Goal: Communication & Community: Answer question/provide support

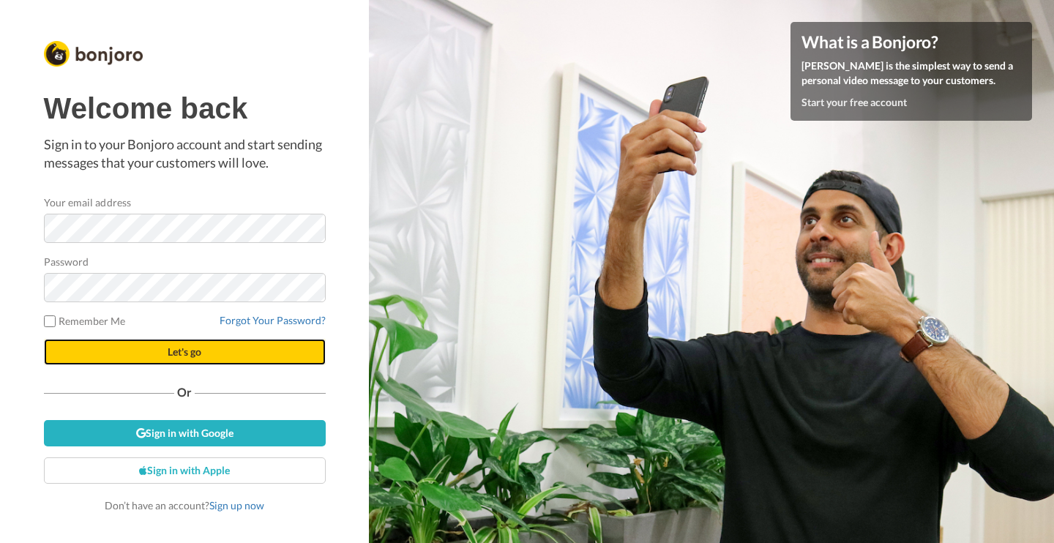
click at [201, 356] on span "Let's go" at bounding box center [185, 351] width 34 height 12
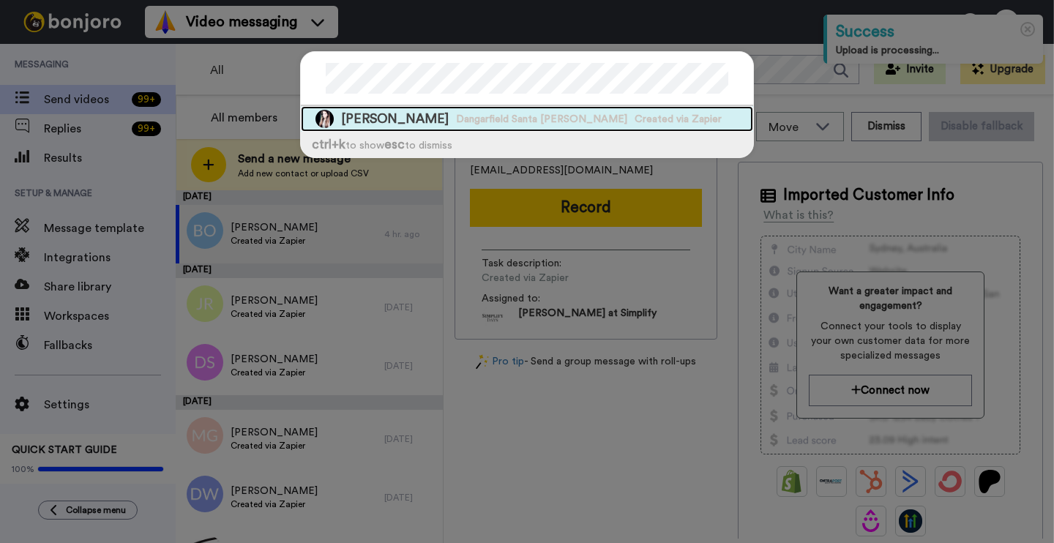
click at [510, 115] on span "Dangarfield Santa [PERSON_NAME]" at bounding box center [541, 119] width 171 height 15
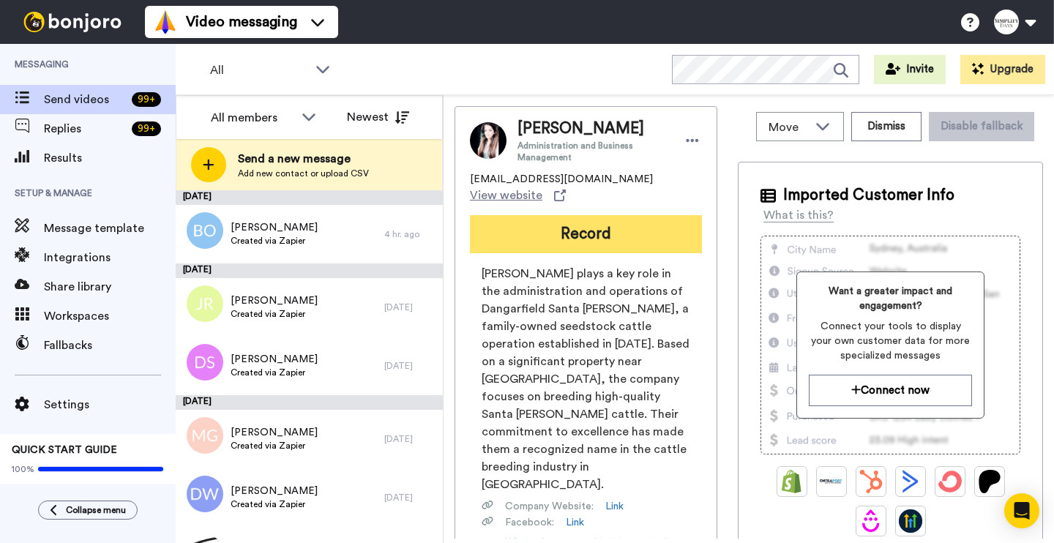
click at [557, 217] on button "Record" at bounding box center [586, 234] width 232 height 38
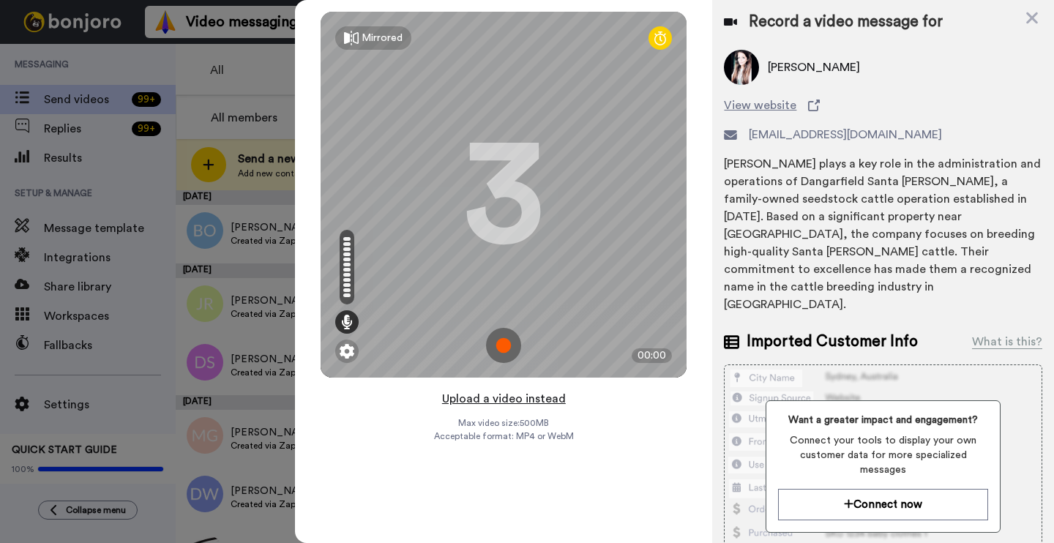
click at [492, 399] on button "Upload a video instead" at bounding box center [504, 398] width 132 height 19
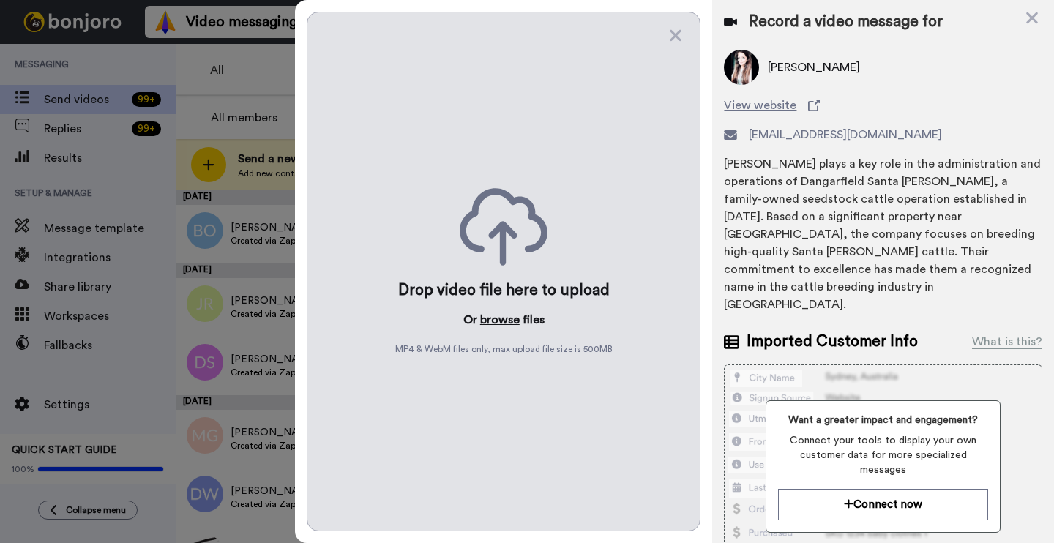
click at [500, 315] on button "browse" at bounding box center [500, 320] width 40 height 18
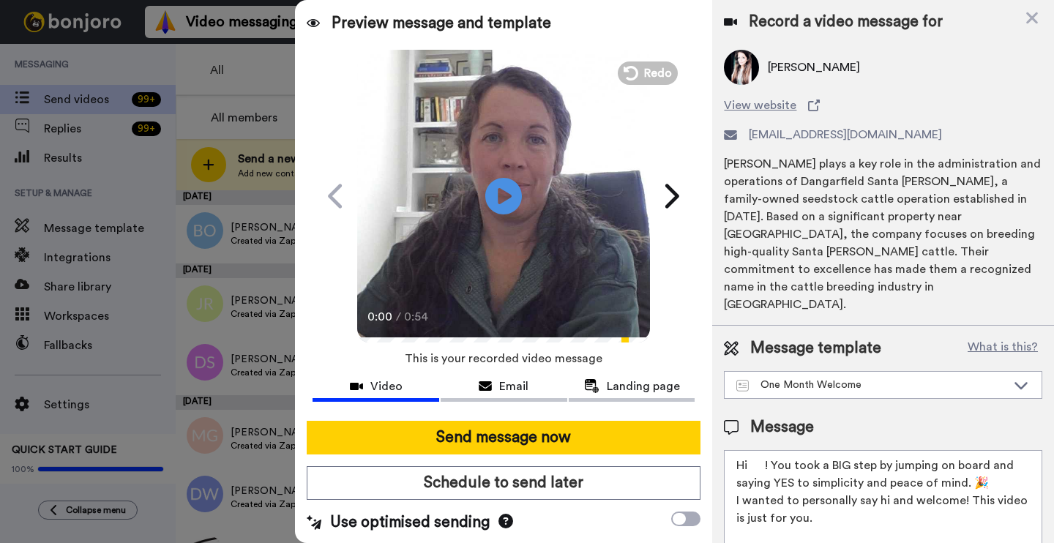
click at [769, 450] on textarea "Hi ! You took a BIG step by jumping on board and saying YES to simplicity and p…" at bounding box center [883, 516] width 318 height 132
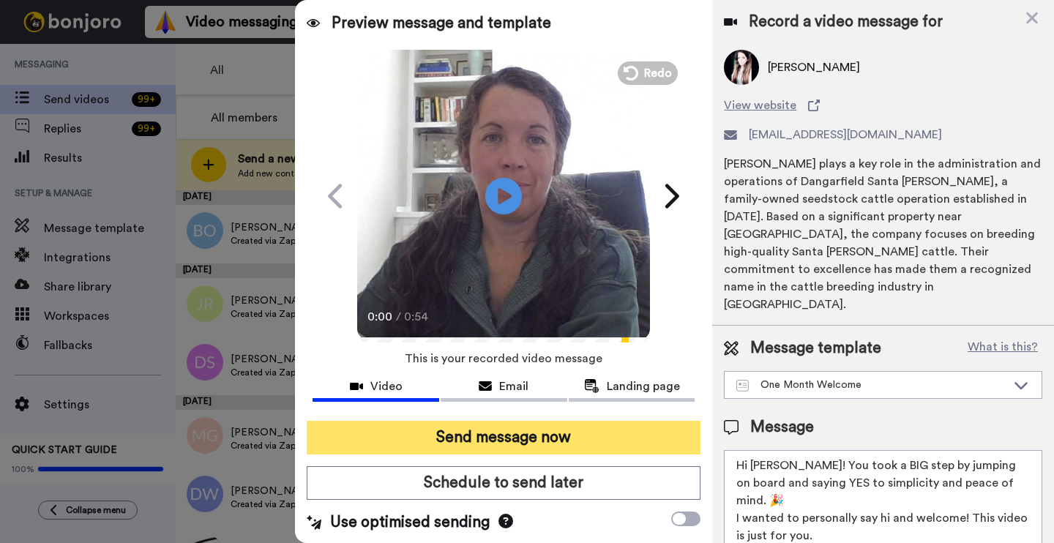
type textarea "Hi Amanda! You took a BIG step by jumping on board and saying YES to simplicity…"
click at [601, 445] on button "Send message now" at bounding box center [504, 438] width 394 height 34
